Goal: Information Seeking & Learning: Learn about a topic

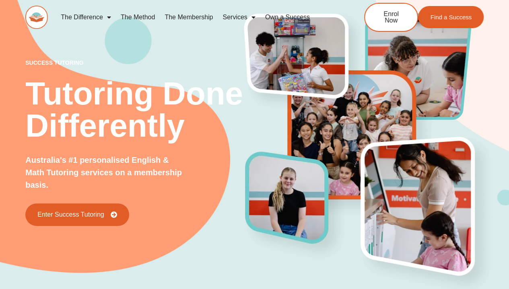
click at [126, 16] on link "The Method" at bounding box center [138, 17] width 44 height 19
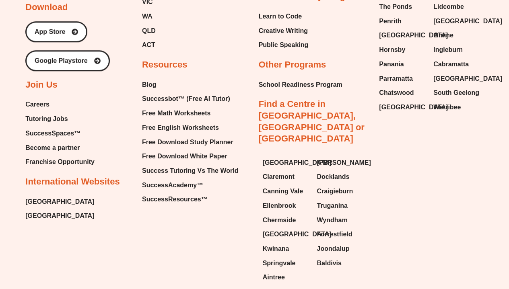
scroll to position [1900, 0]
